Goal: Information Seeking & Learning: Learn about a topic

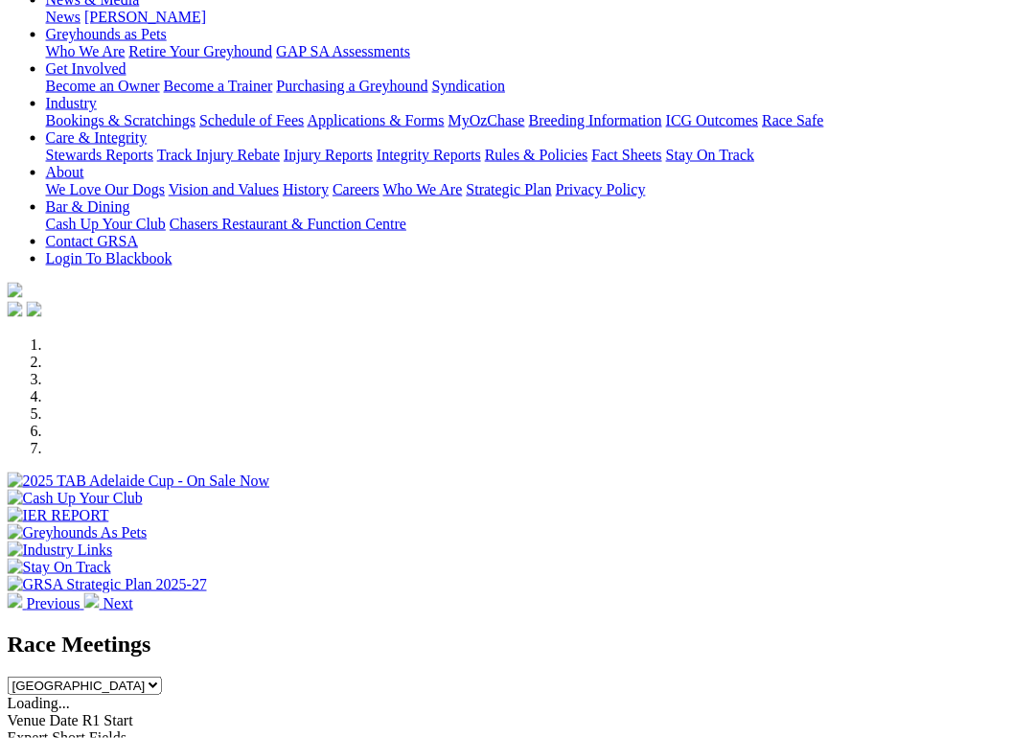
scroll to position [269, 4]
click at [695, 712] on div "Venue Date R1 Start Expert Short Fields" at bounding box center [517, 729] width 1019 height 34
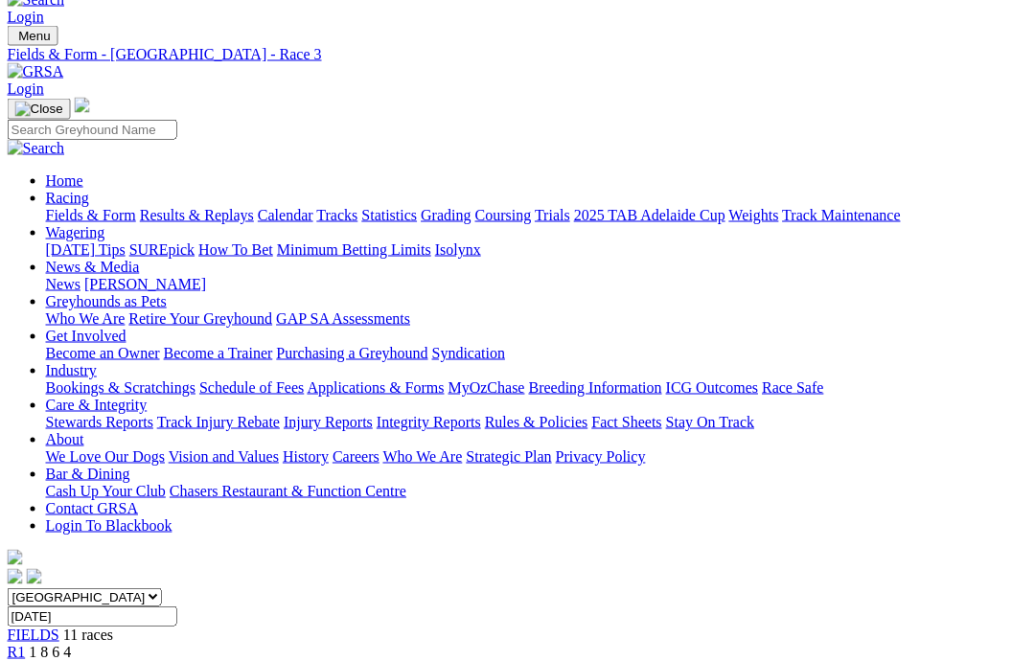
scroll to position [25, 13]
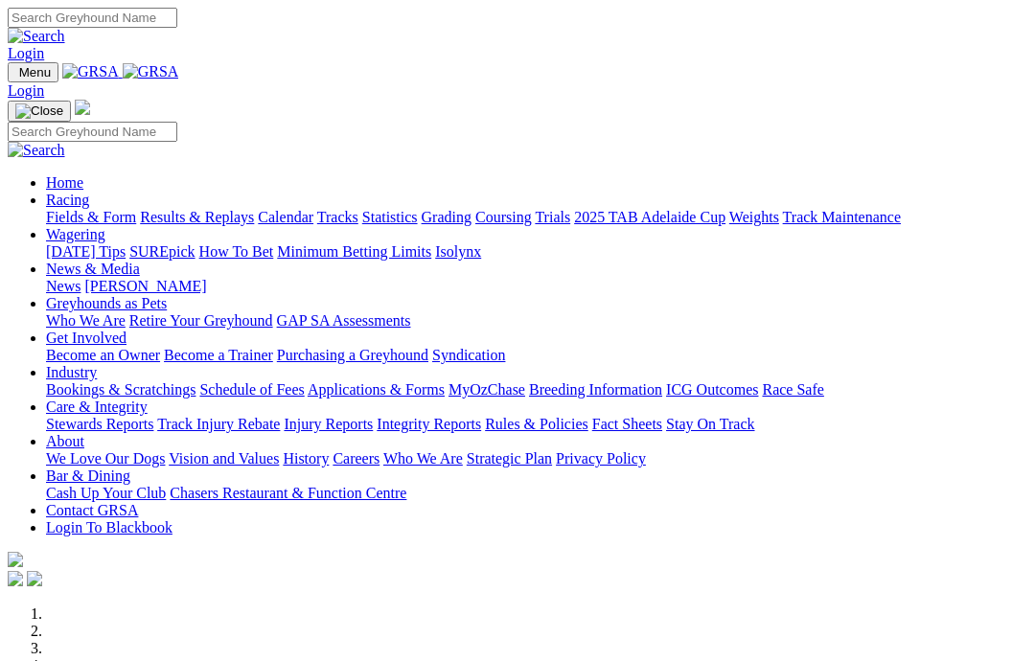
scroll to position [347, 4]
